Goal: Information Seeking & Learning: Find specific fact

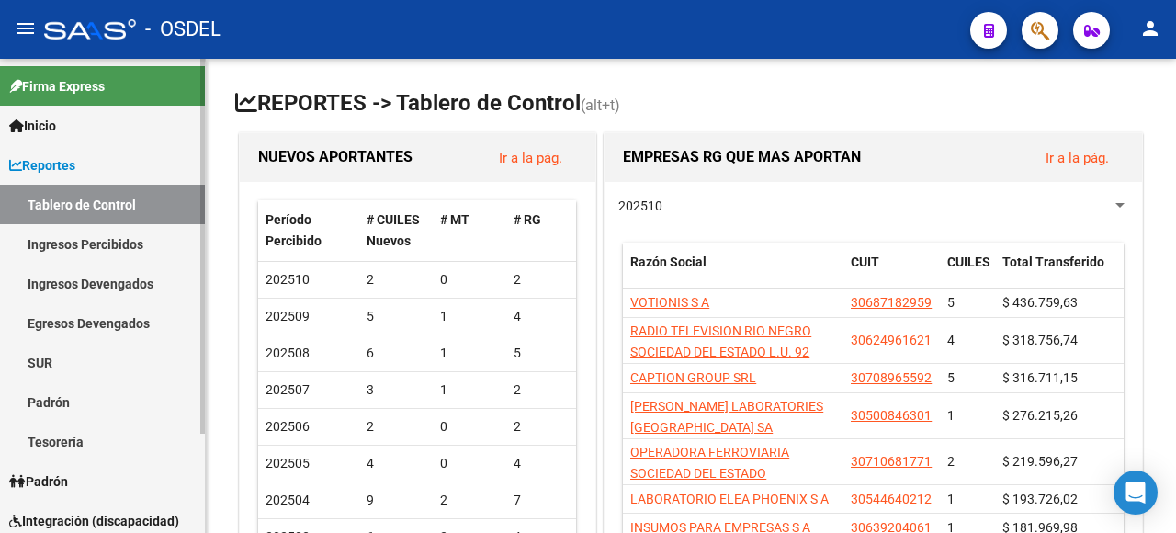
click at [46, 393] on link "Padrón" at bounding box center [102, 402] width 205 height 40
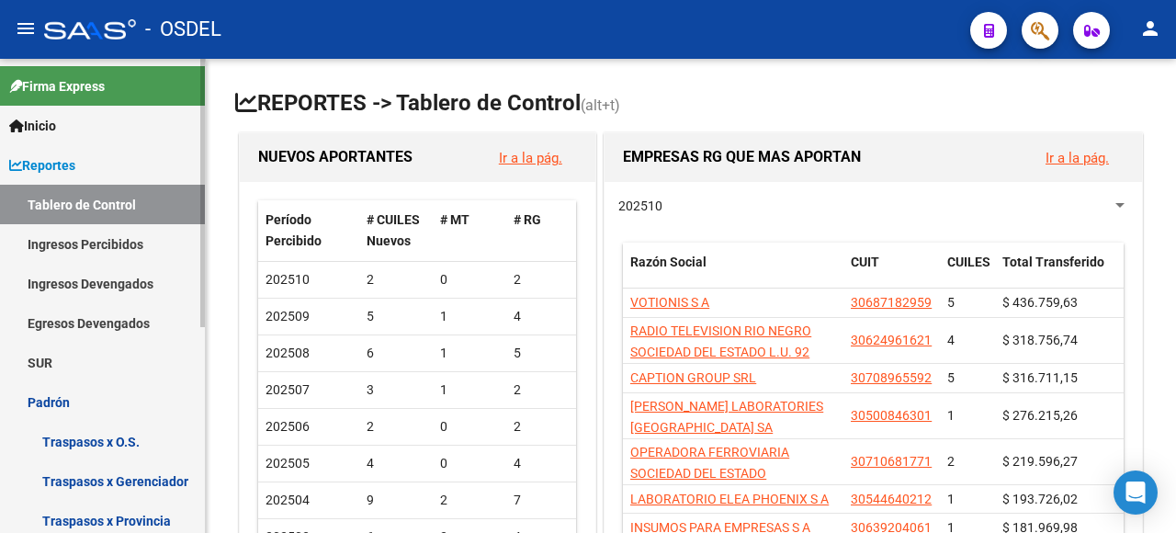
click at [41, 400] on link "Padrón" at bounding box center [102, 402] width 205 height 40
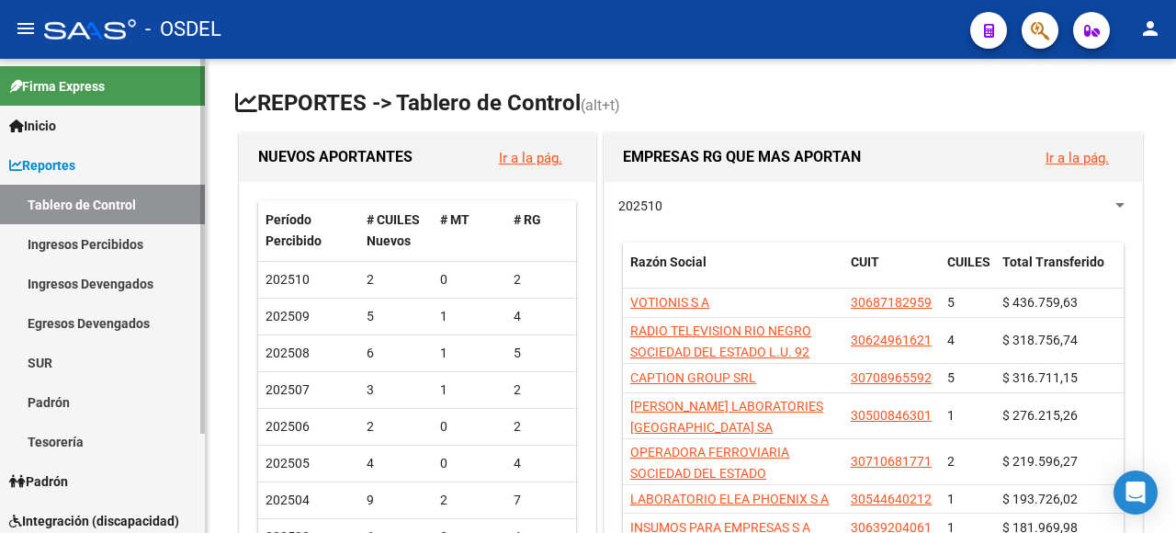
click at [52, 480] on span "Padrón" at bounding box center [38, 481] width 59 height 20
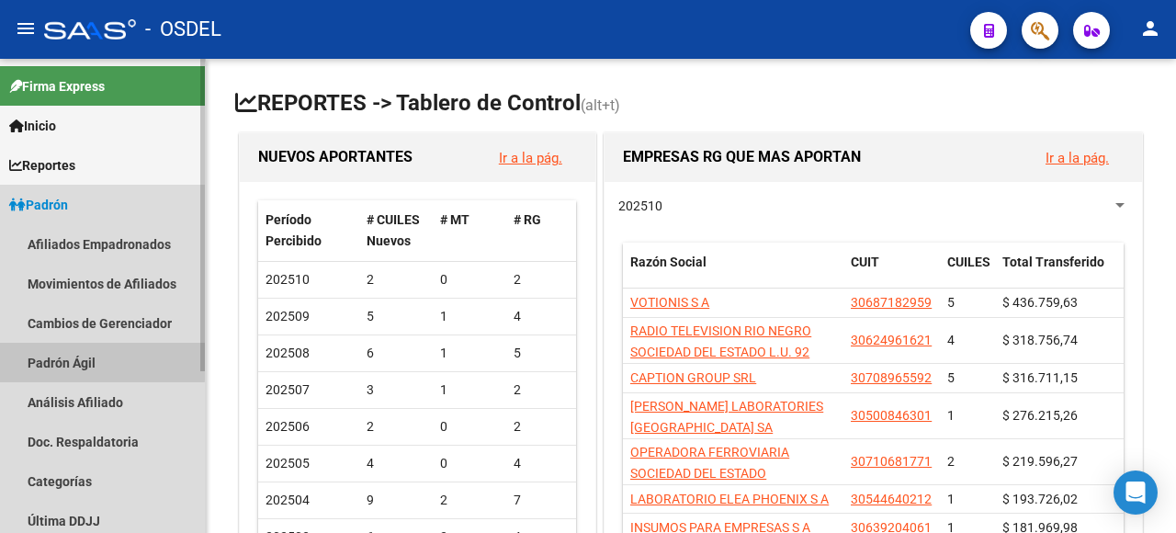
click at [73, 359] on link "Padrón Ágil" at bounding box center [102, 363] width 205 height 40
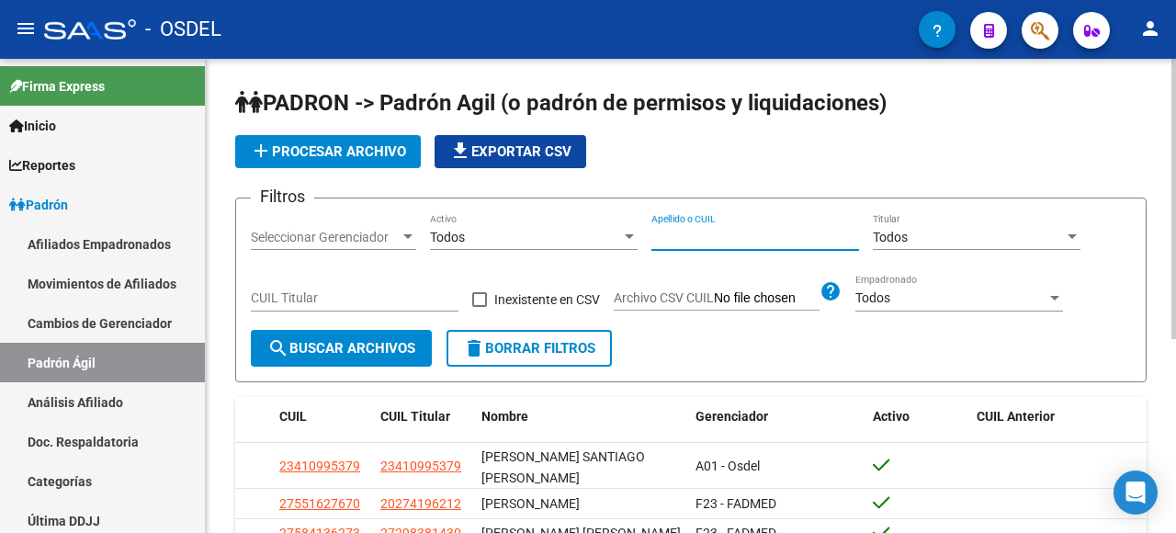
click at [674, 239] on input "Apellido o CUIL" at bounding box center [755, 238] width 208 height 16
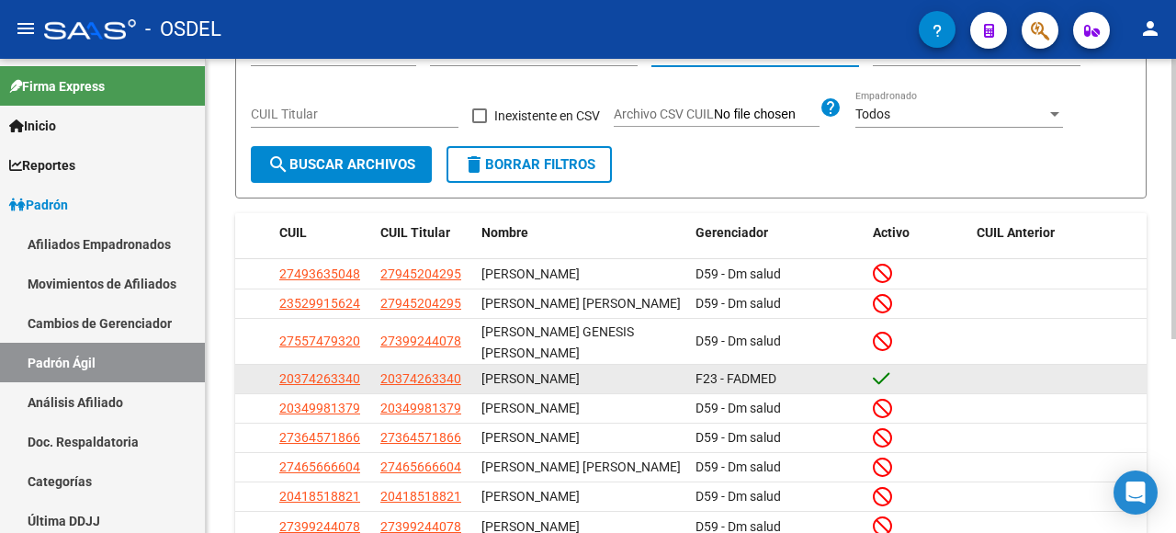
scroll to position [276, 0]
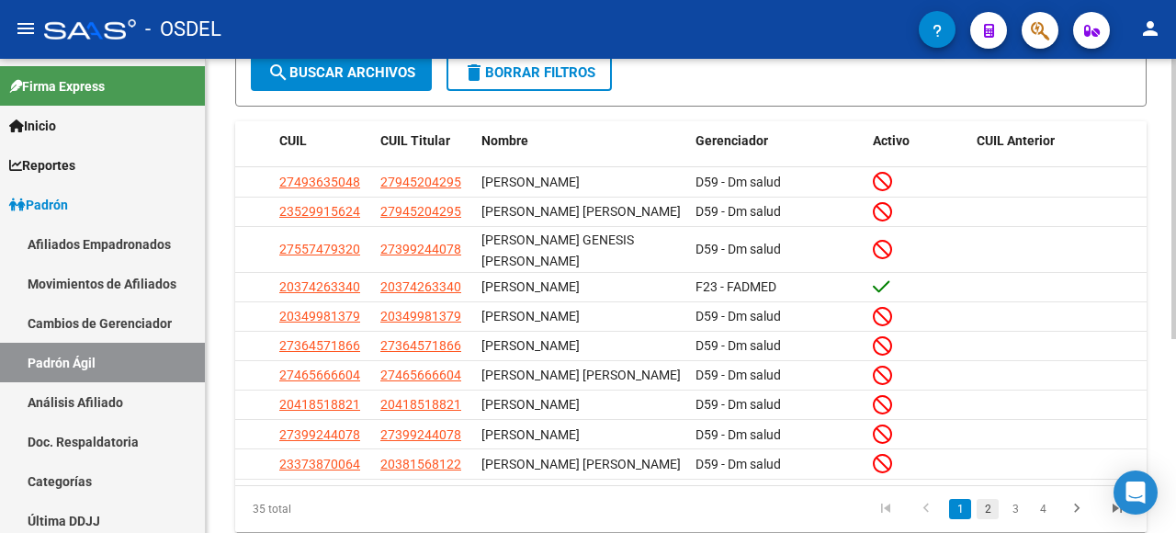
type input "cabral"
click at [987, 504] on link "2" at bounding box center [988, 509] width 22 height 20
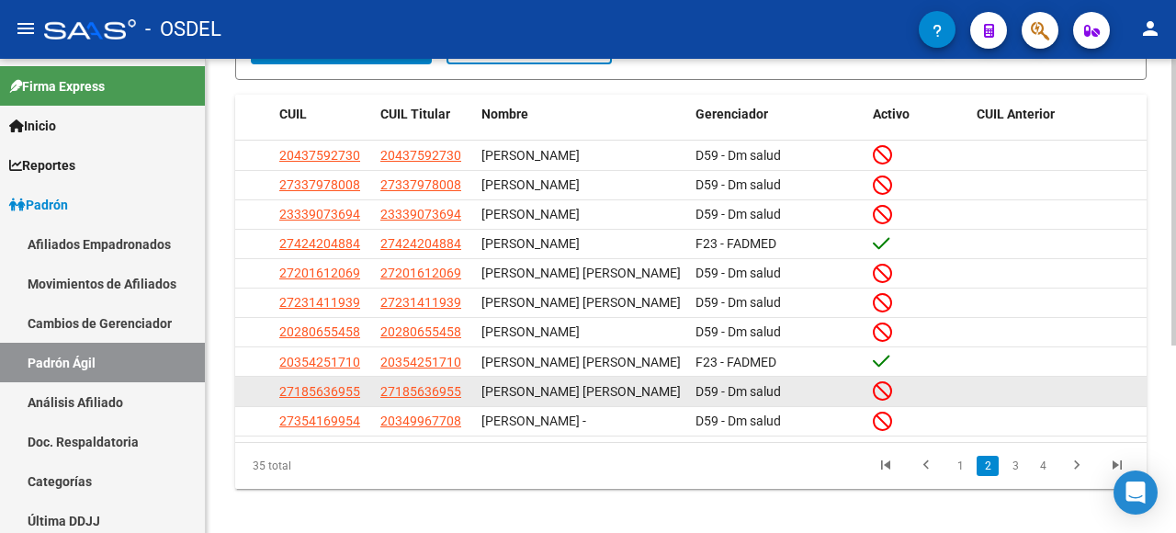
scroll to position [311, 0]
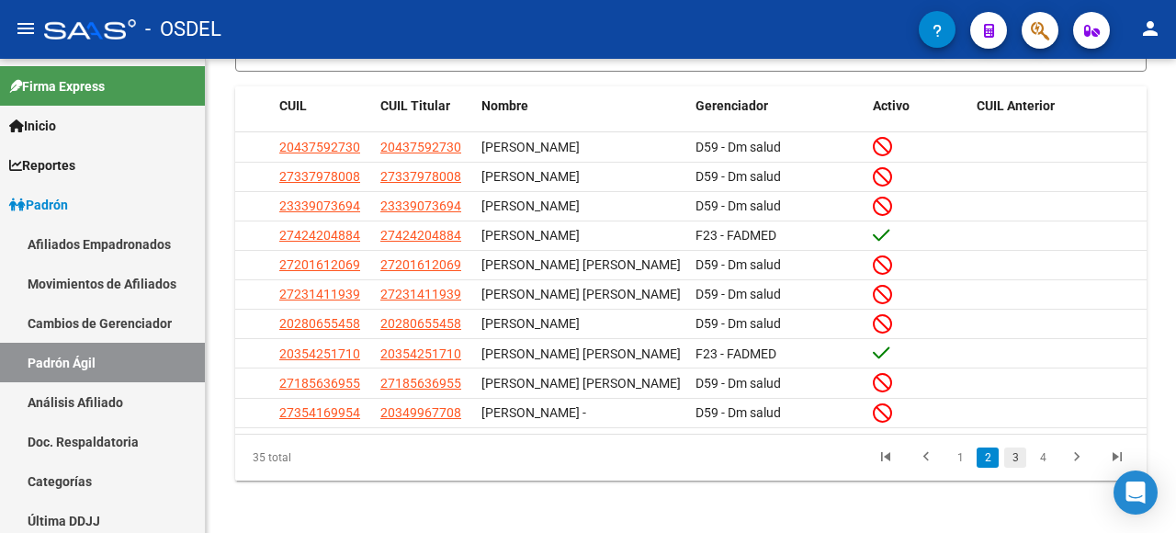
click at [1015, 458] on link "3" at bounding box center [1015, 457] width 22 height 20
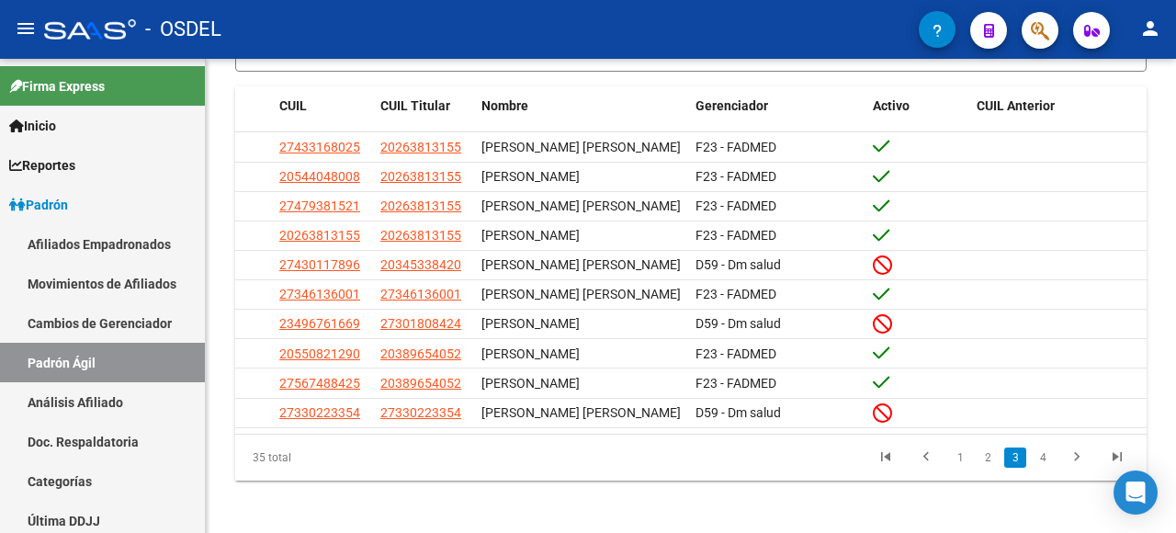
click at [1014, 459] on link "3" at bounding box center [1015, 457] width 22 height 20
click at [1044, 450] on link "4" at bounding box center [1043, 457] width 22 height 20
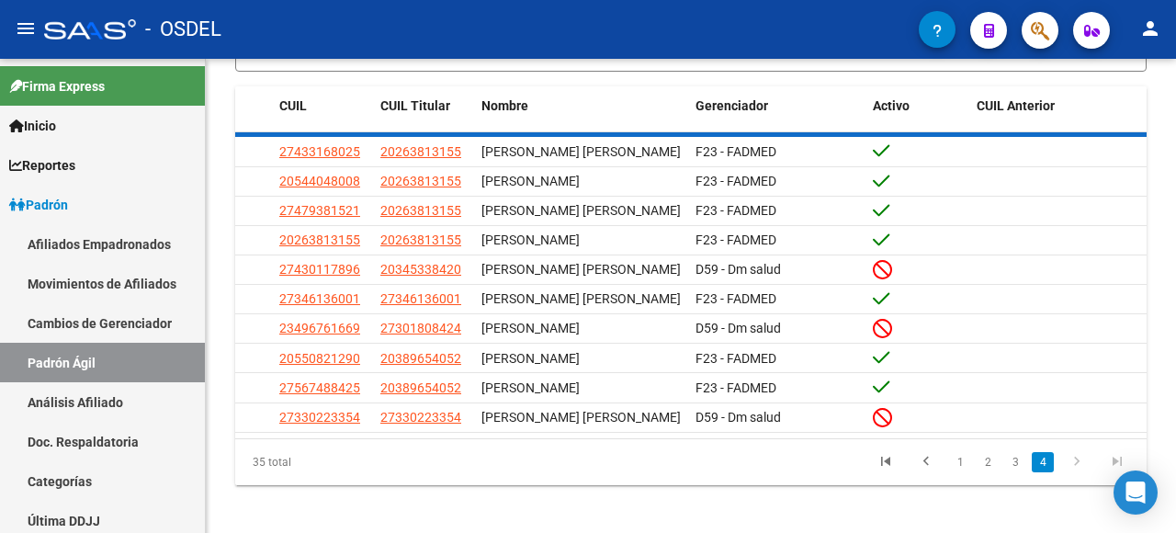
scroll to position [183, 0]
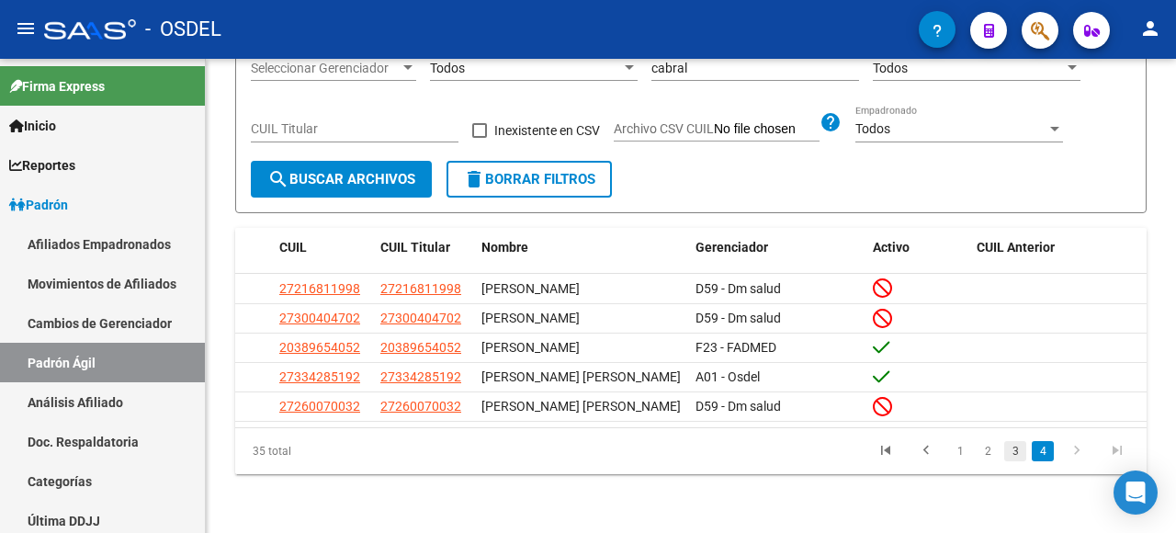
click at [1011, 454] on link "3" at bounding box center [1015, 451] width 22 height 20
